Goal: Information Seeking & Learning: Learn about a topic

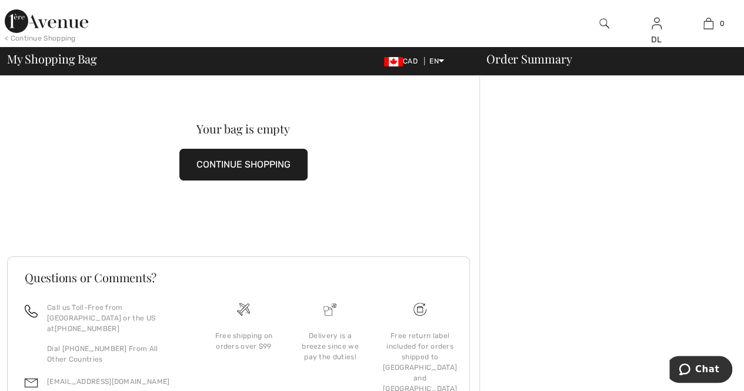
click at [222, 161] on button "CONTINUE SHOPPING" at bounding box center [243, 165] width 128 height 32
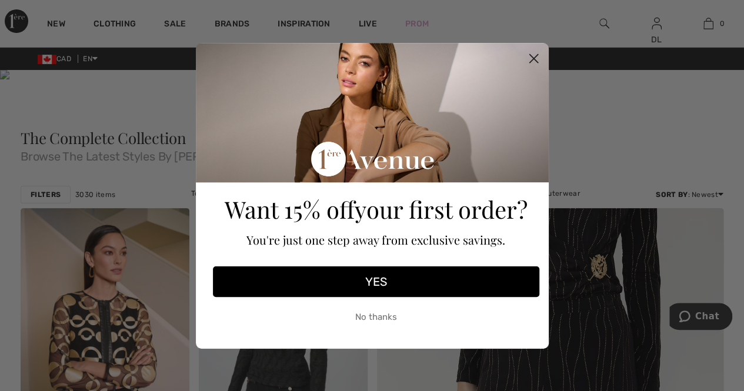
click at [524, 59] on icon "Close dialog" at bounding box center [534, 58] width 21 height 21
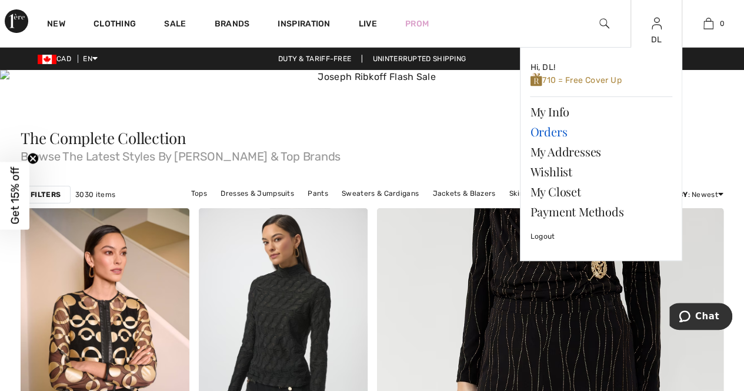
click at [556, 131] on link "Orders" at bounding box center [601, 132] width 142 height 20
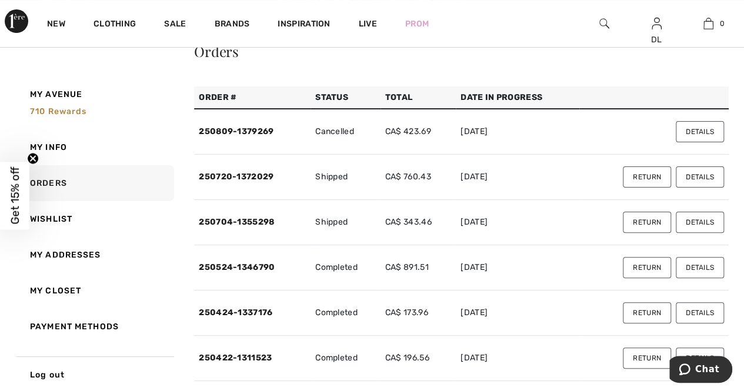
scroll to position [59, 0]
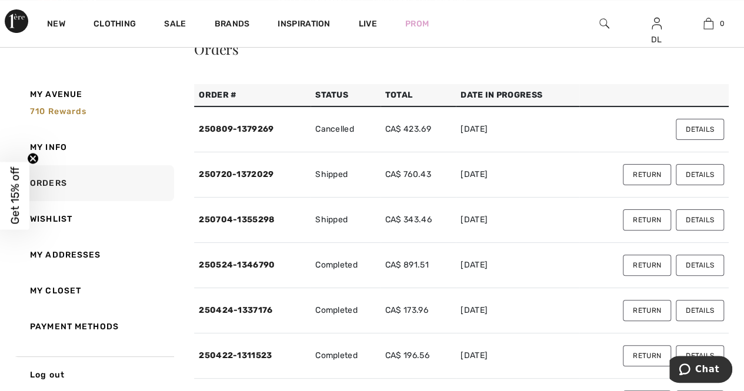
click at [704, 130] on button "Details" at bounding box center [700, 129] width 48 height 21
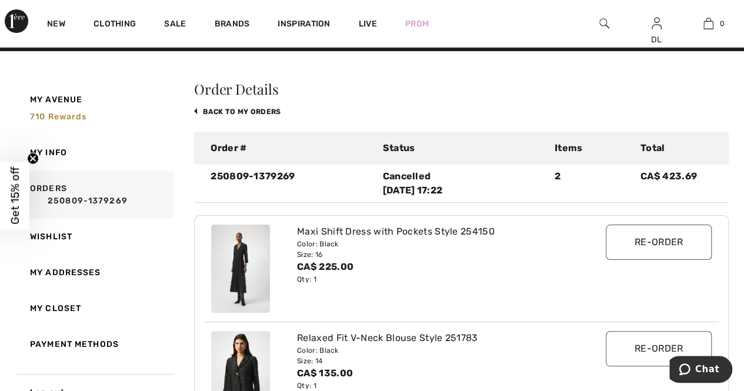
scroll to position [0, 0]
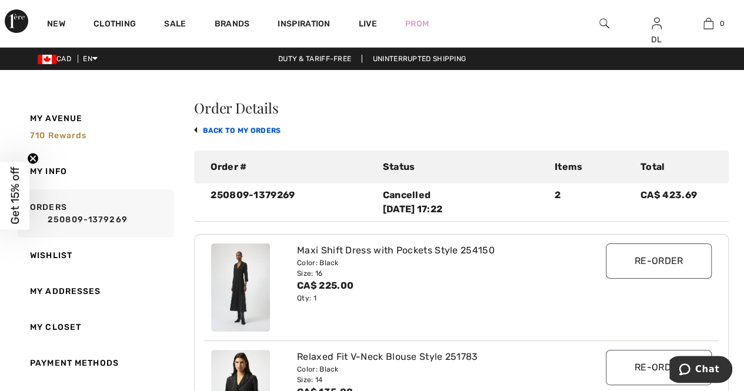
click at [218, 128] on link "back to My Orders" at bounding box center [237, 130] width 86 height 8
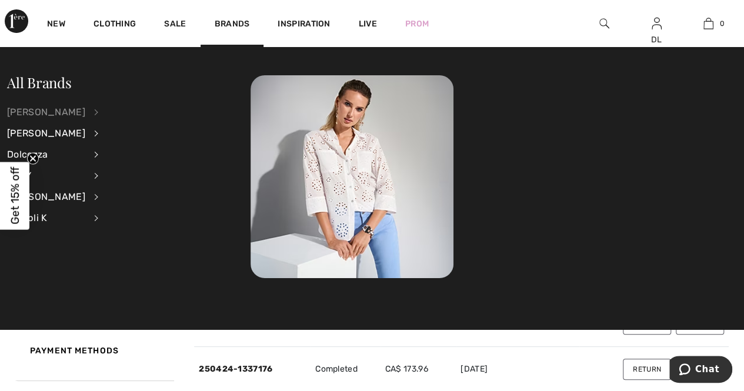
click at [39, 117] on div "[PERSON_NAME]" at bounding box center [46, 112] width 78 height 21
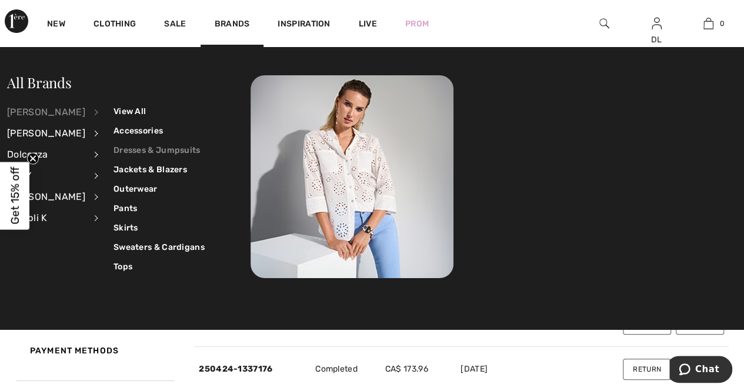
click at [125, 147] on link "Dresses & Jumpsuits" at bounding box center [159, 150] width 91 height 19
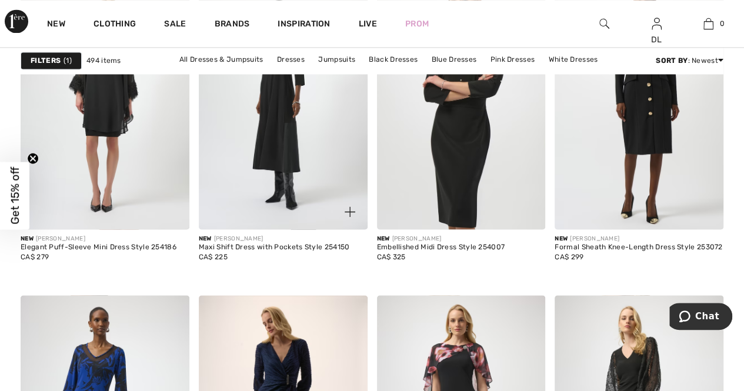
scroll to position [883, 0]
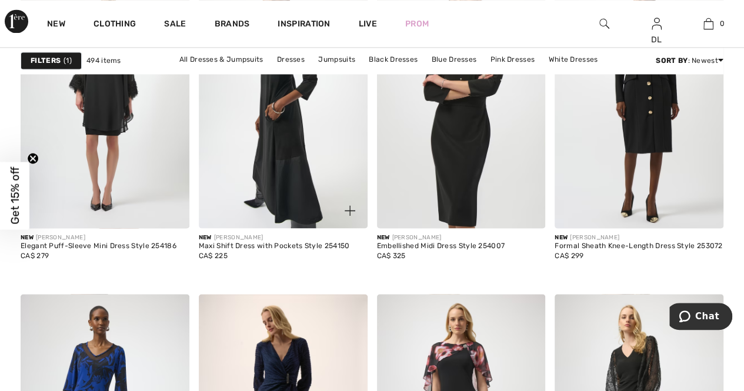
click at [267, 204] on img at bounding box center [283, 101] width 169 height 253
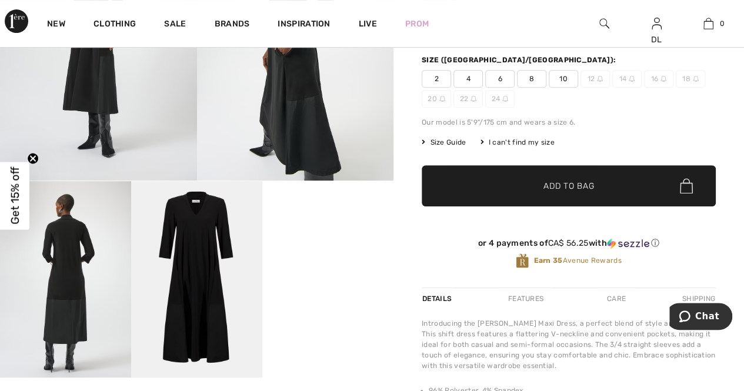
scroll to position [235, 0]
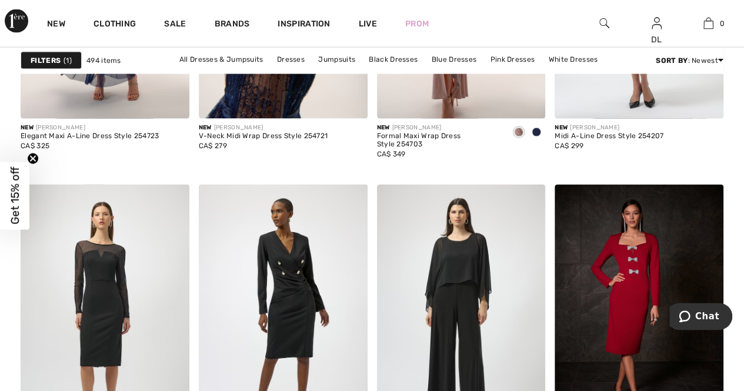
scroll to position [3471, 0]
